Goal: Task Accomplishment & Management: Manage account settings

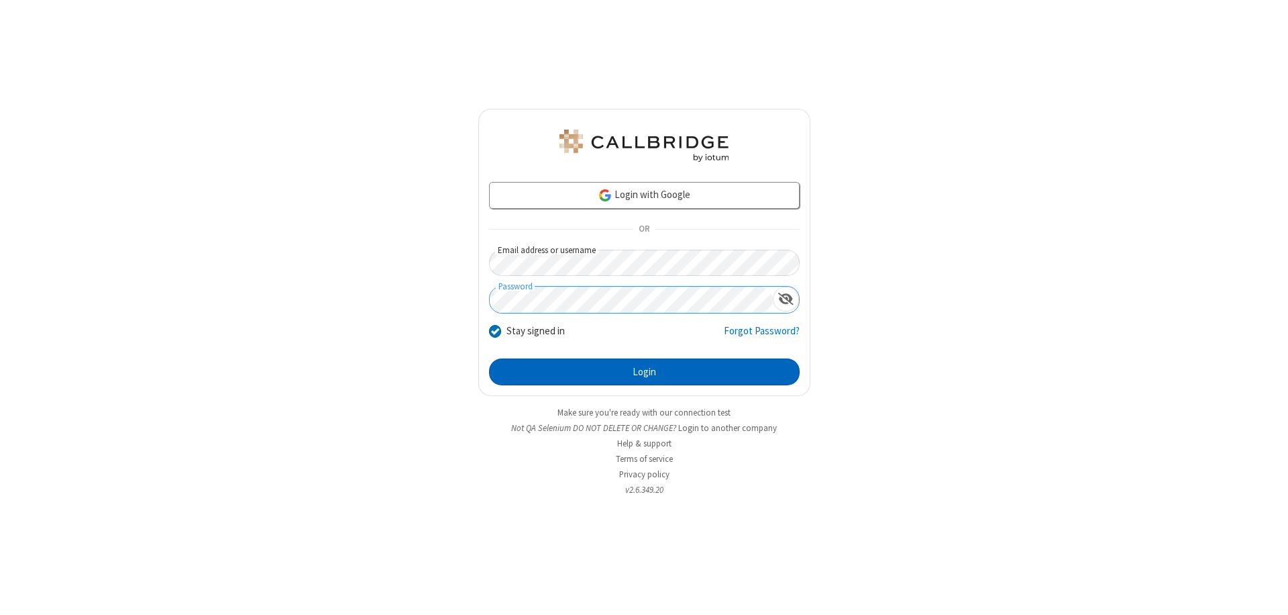
click at [644, 372] on button "Login" at bounding box center [644, 371] width 311 height 27
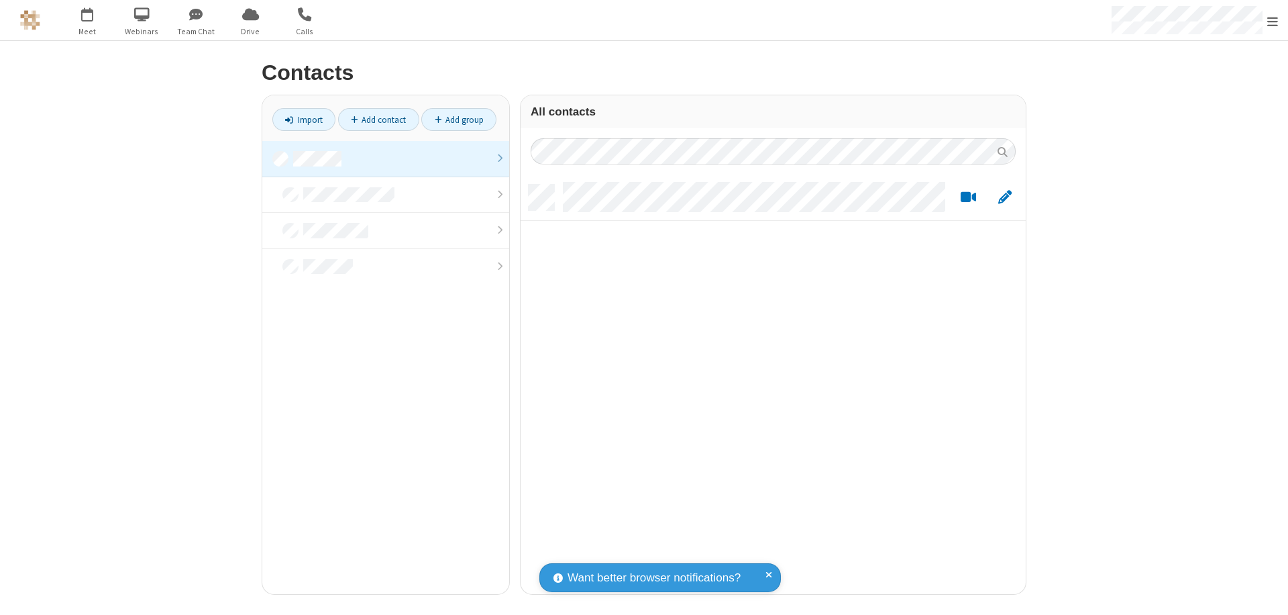
scroll to position [409, 495]
click at [386, 158] on link at bounding box center [385, 159] width 247 height 36
click at [378, 119] on link "Add contact" at bounding box center [378, 119] width 81 height 23
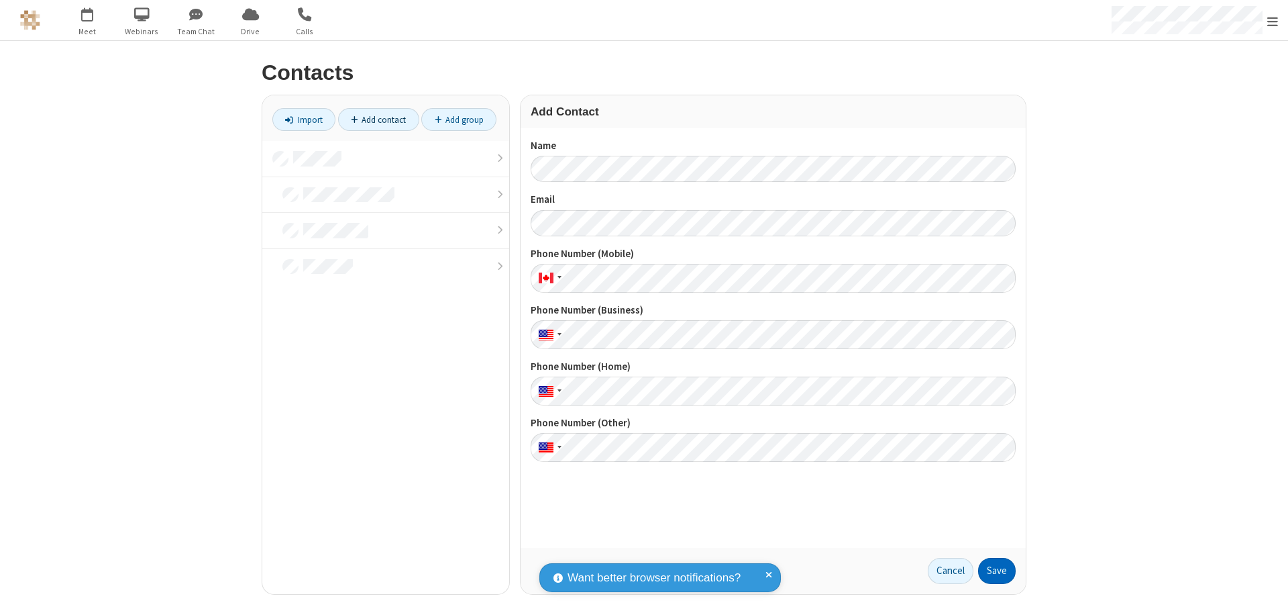
click at [997, 570] on button "Save" at bounding box center [997, 571] width 38 height 27
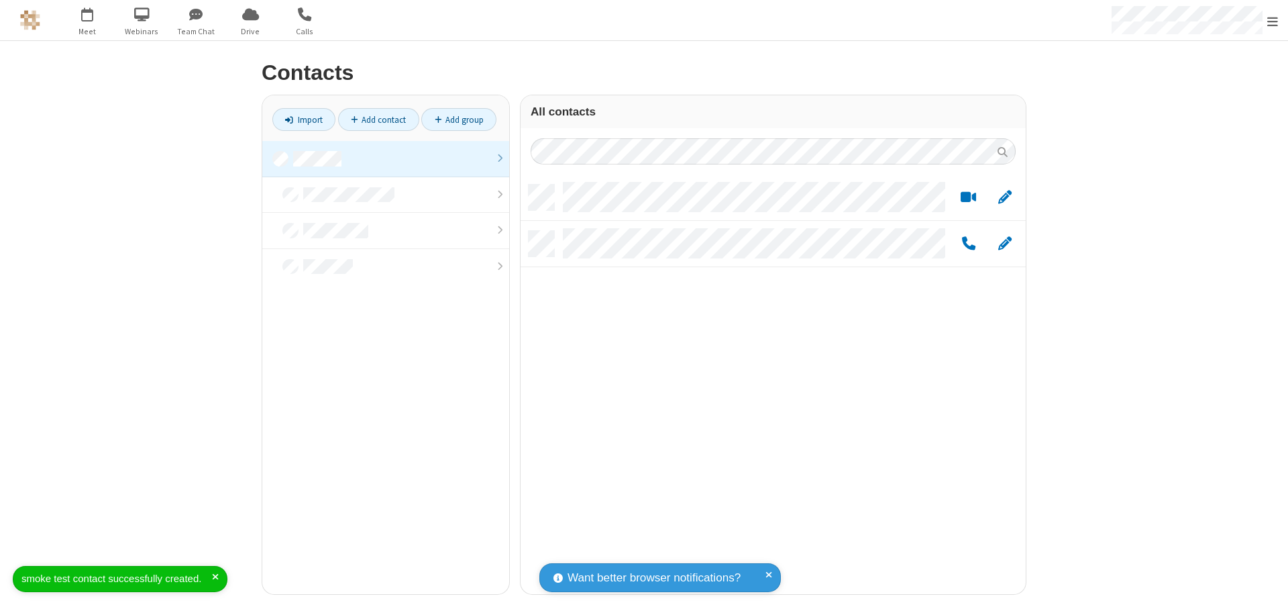
scroll to position [409, 495]
